Goal: Book appointment/travel/reservation

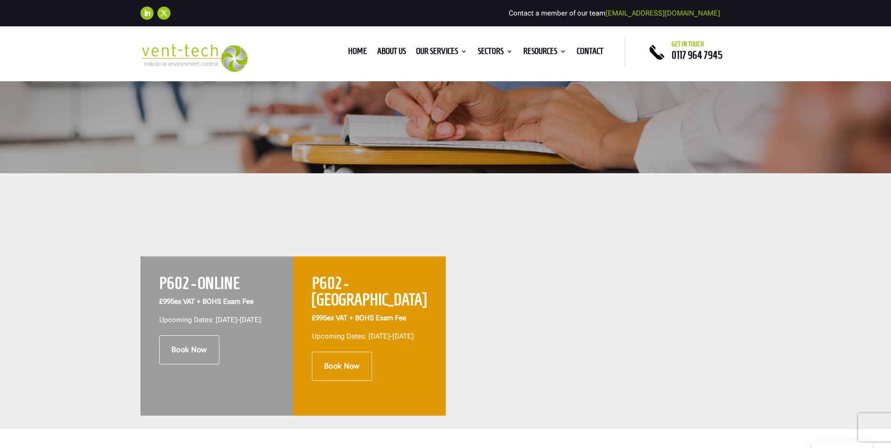
scroll to position [235, 0]
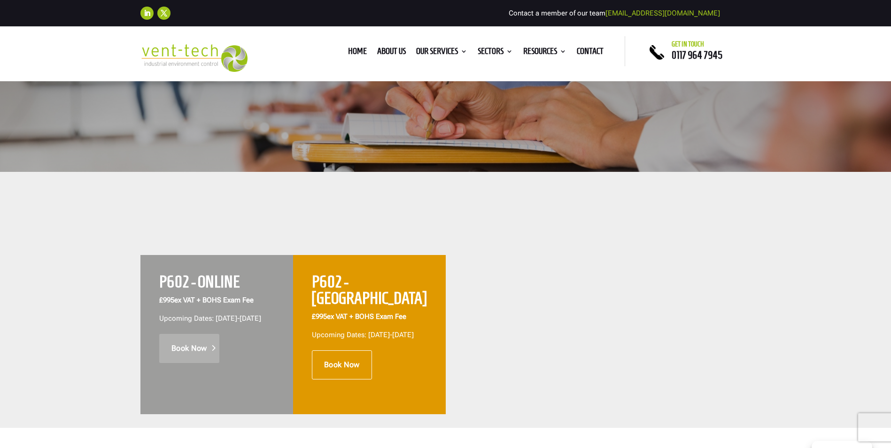
click at [179, 349] on link "Book Now" at bounding box center [189, 348] width 60 height 29
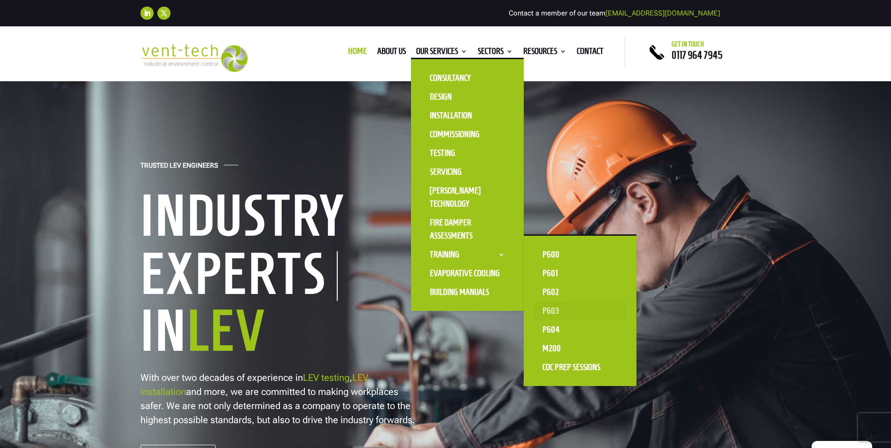
click at [547, 312] on link "P603" at bounding box center [580, 311] width 94 height 19
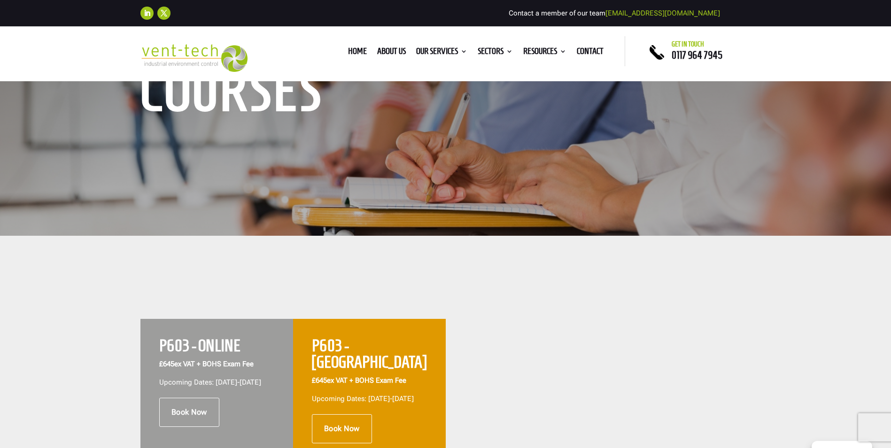
scroll to position [188, 0]
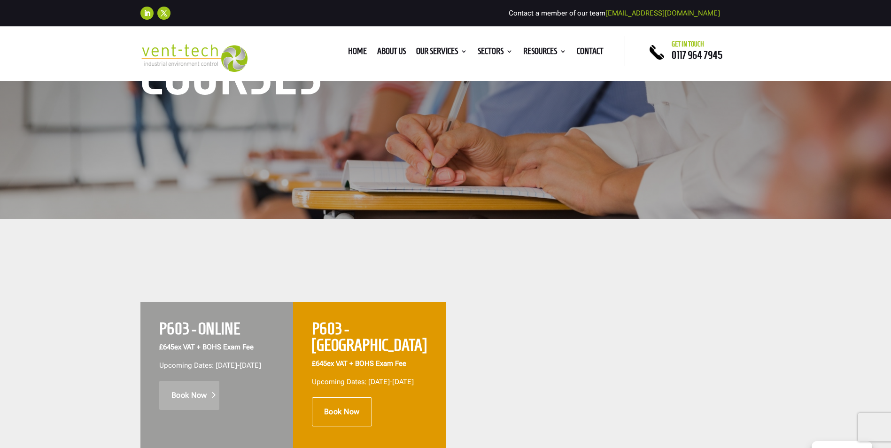
click at [199, 406] on link "Book Now" at bounding box center [189, 395] width 60 height 29
